Goal: Transaction & Acquisition: Purchase product/service

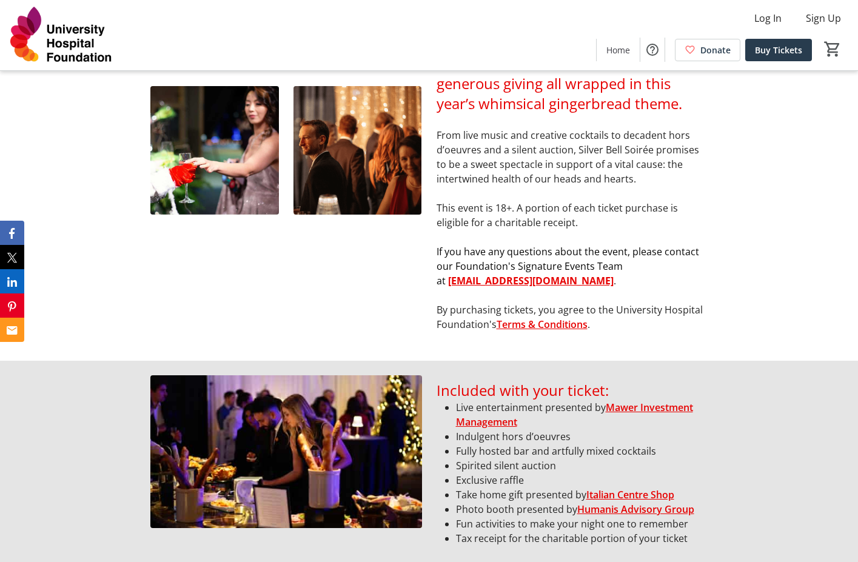
scroll to position [606, 0]
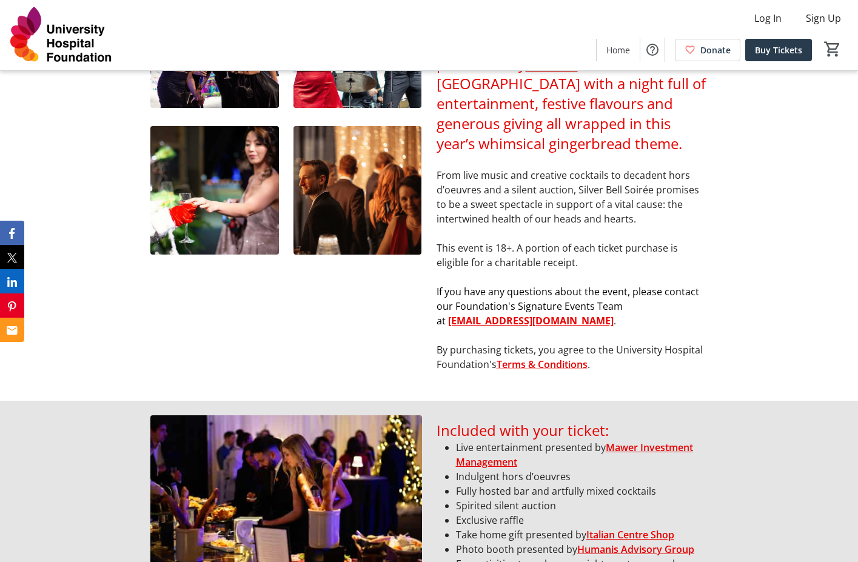
click at [478, 327] on u "[EMAIL_ADDRESS][DOMAIN_NAME]" at bounding box center [531, 320] width 166 height 13
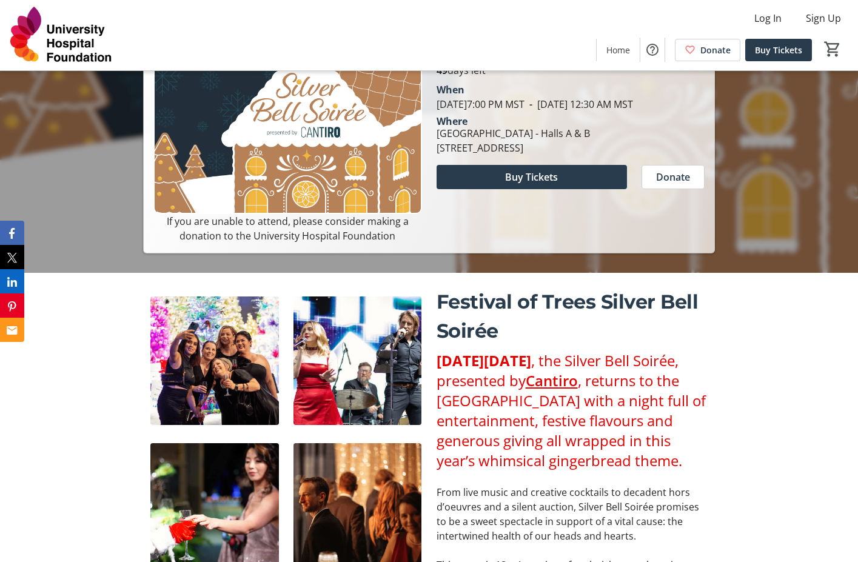
scroll to position [193, 0]
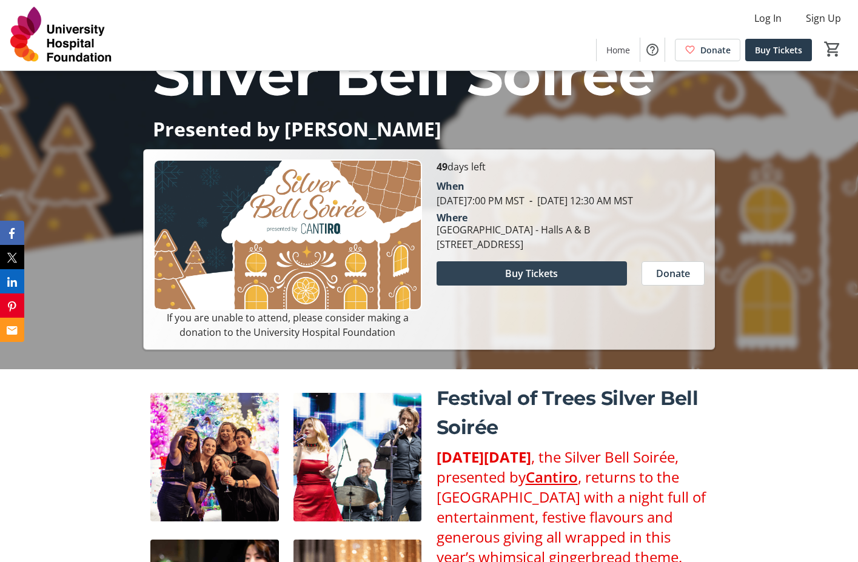
click at [533, 281] on span "Buy Tickets" at bounding box center [531, 273] width 53 height 15
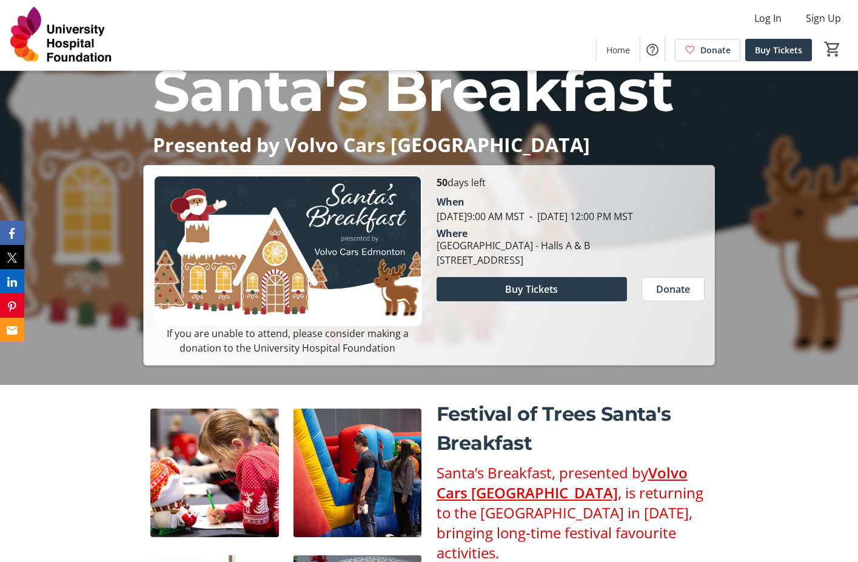
scroll to position [182, 0]
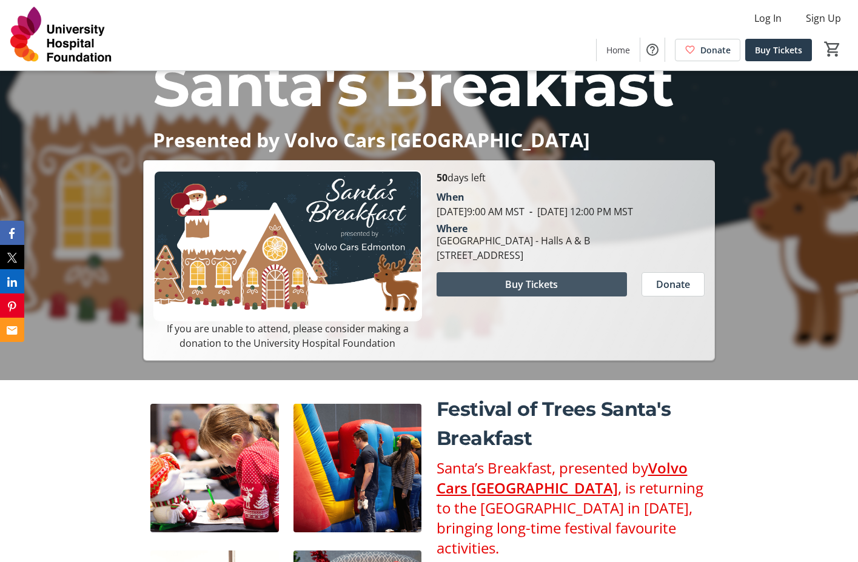
click at [538, 292] on span "Buy Tickets" at bounding box center [531, 284] width 53 height 15
